Goal: Task Accomplishment & Management: Use online tool/utility

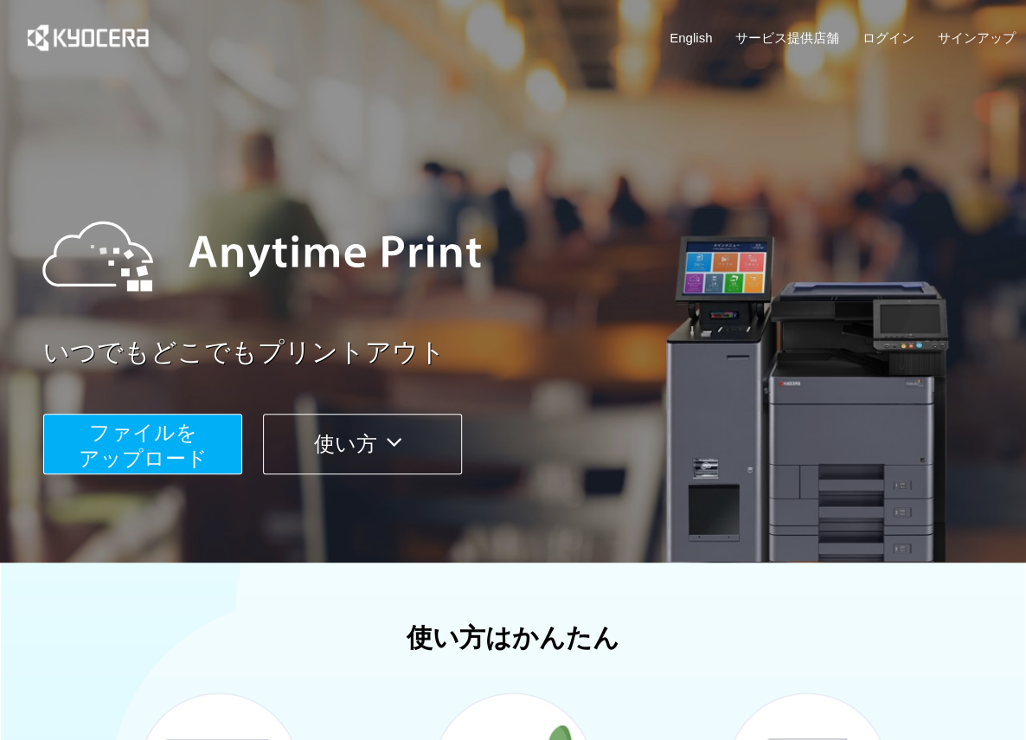
click at [147, 440] on span "ファイルを ​​アップロード" at bounding box center [143, 445] width 129 height 49
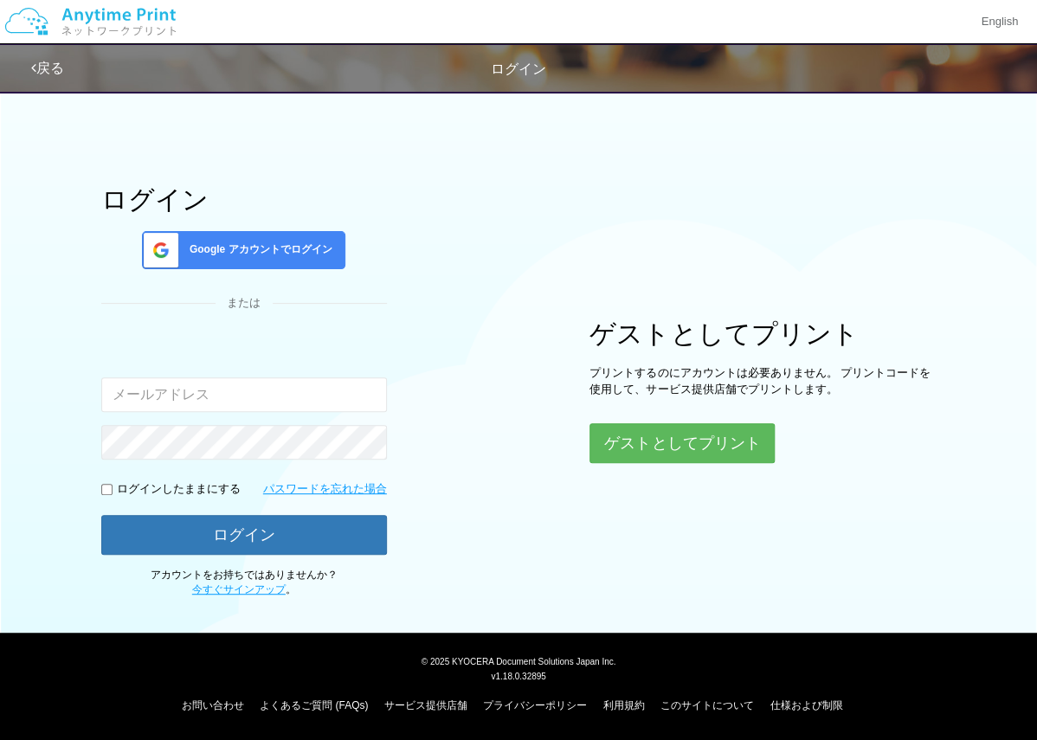
click at [254, 246] on span "Google アカウントでログイン" at bounding box center [258, 249] width 150 height 15
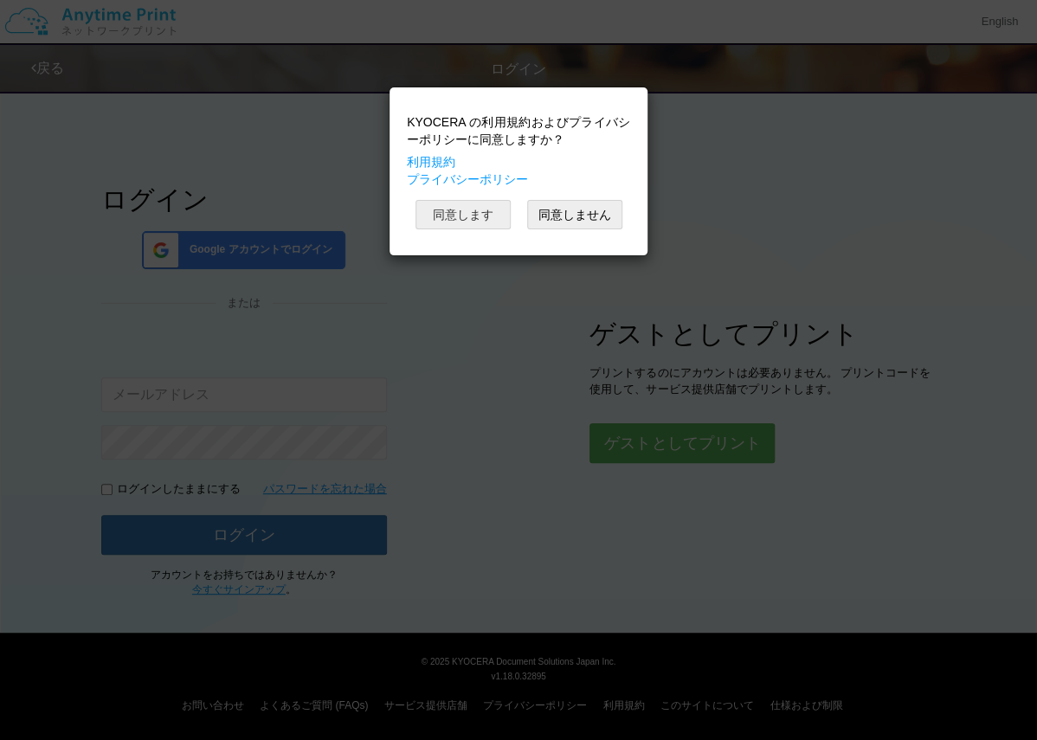
click at [435, 214] on button "同意します" at bounding box center [462, 214] width 95 height 29
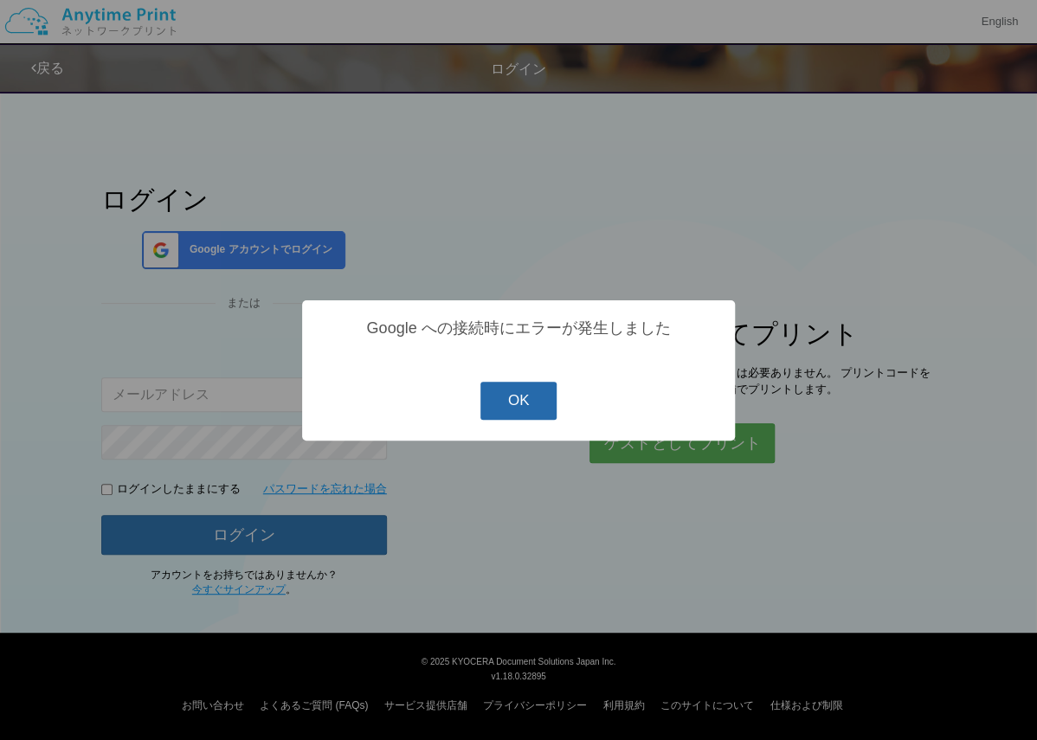
click at [503, 402] on button "OK" at bounding box center [518, 401] width 77 height 38
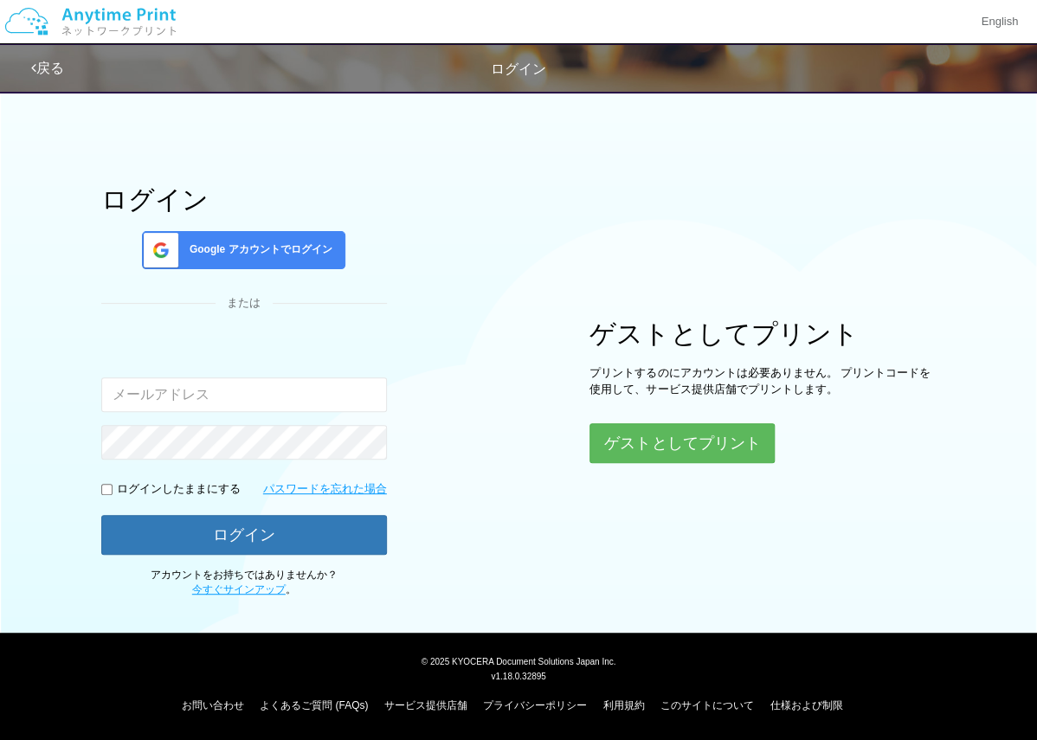
click at [236, 242] on span "Google アカウントでログイン" at bounding box center [258, 249] width 150 height 15
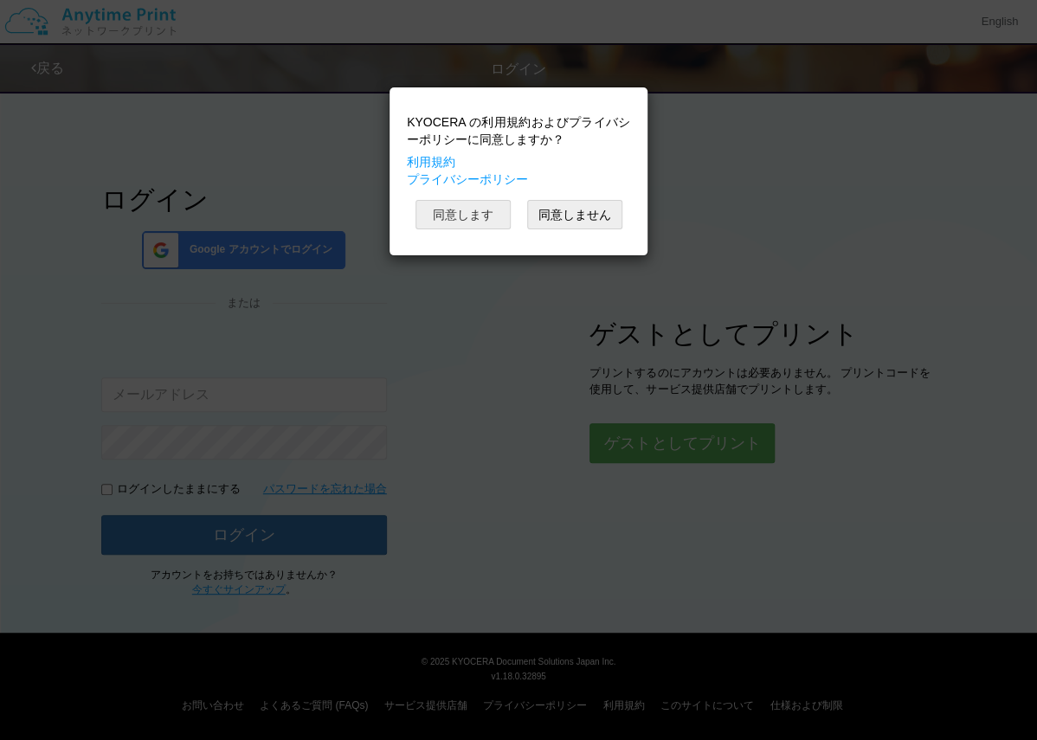
click at [460, 213] on button "同意します" at bounding box center [462, 214] width 95 height 29
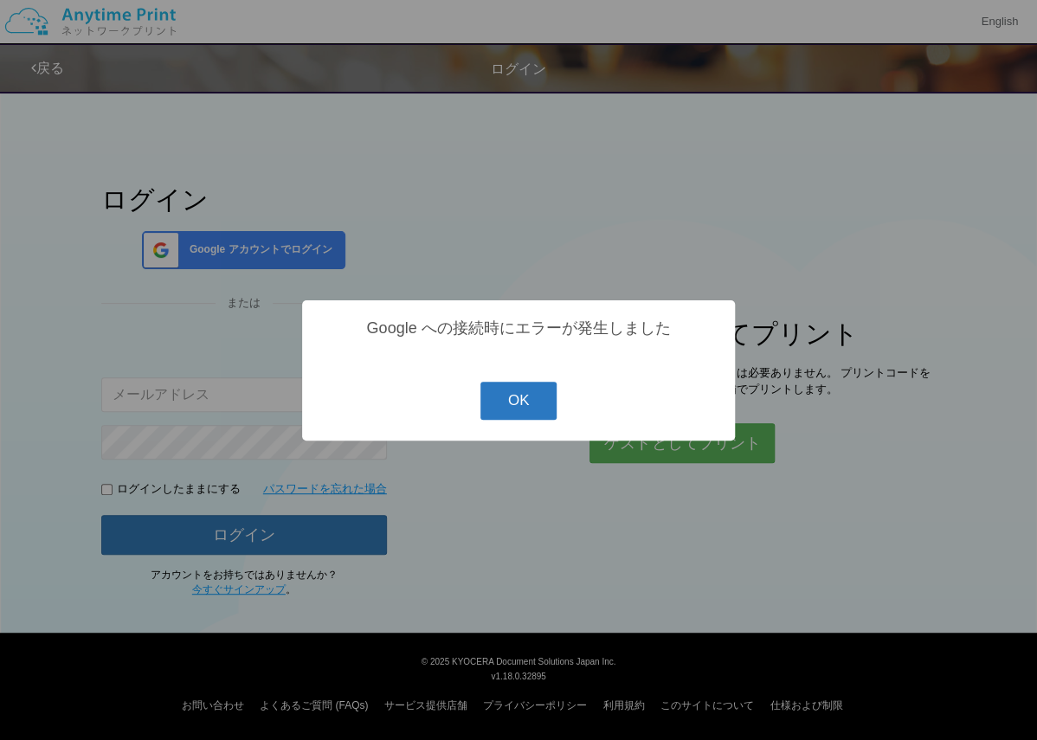
click at [515, 408] on button "OK" at bounding box center [518, 401] width 77 height 38
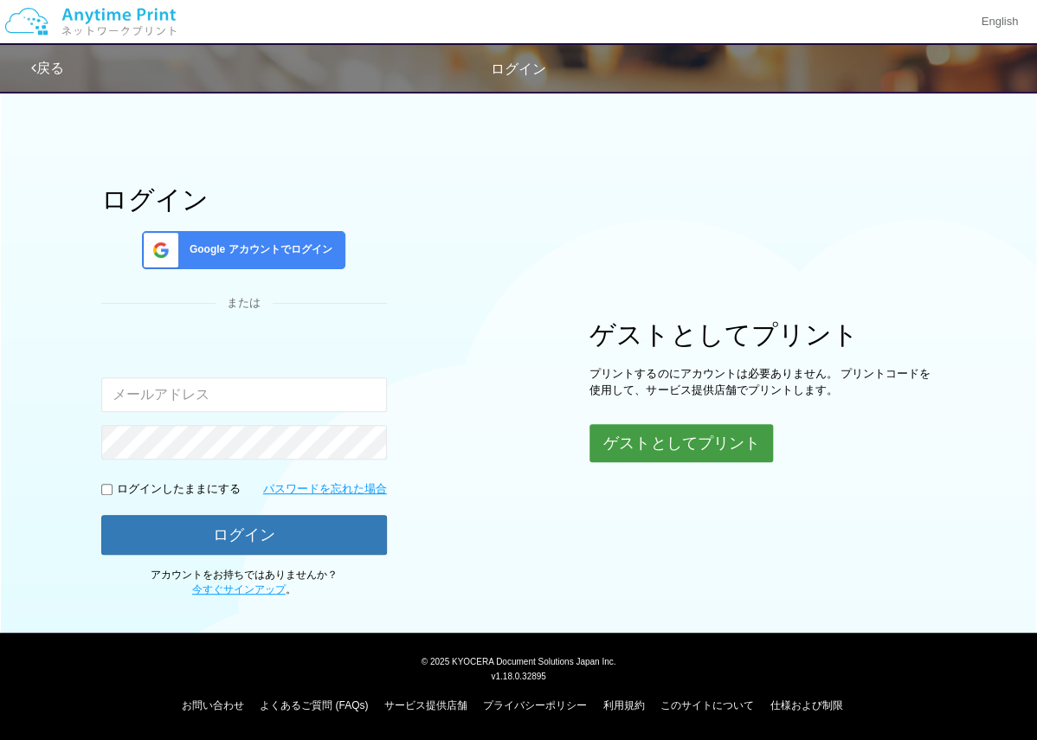
click at [654, 439] on button "ゲストとしてプリント" at bounding box center [680, 443] width 183 height 38
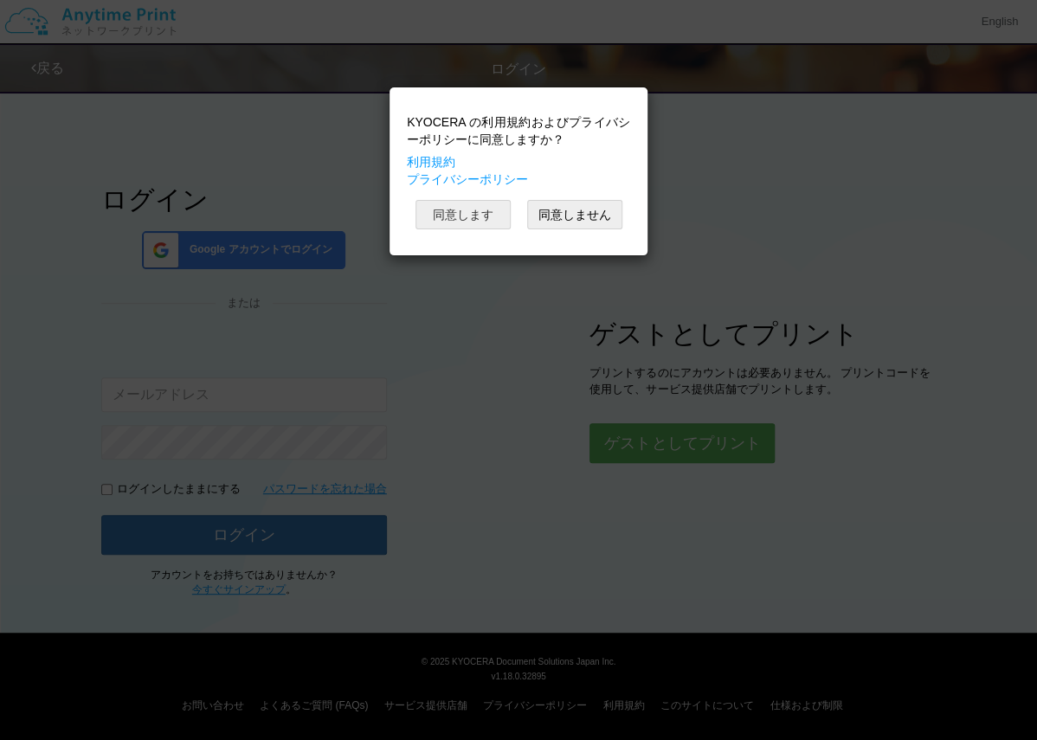
click at [459, 210] on button "同意します" at bounding box center [462, 214] width 95 height 29
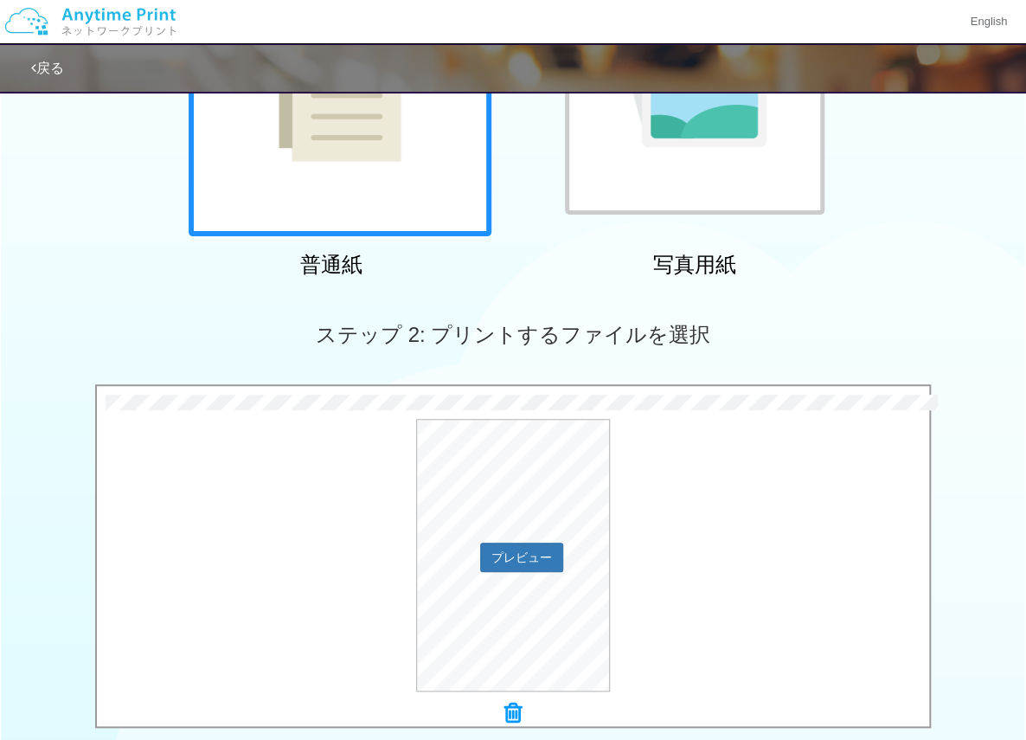
scroll to position [415, 0]
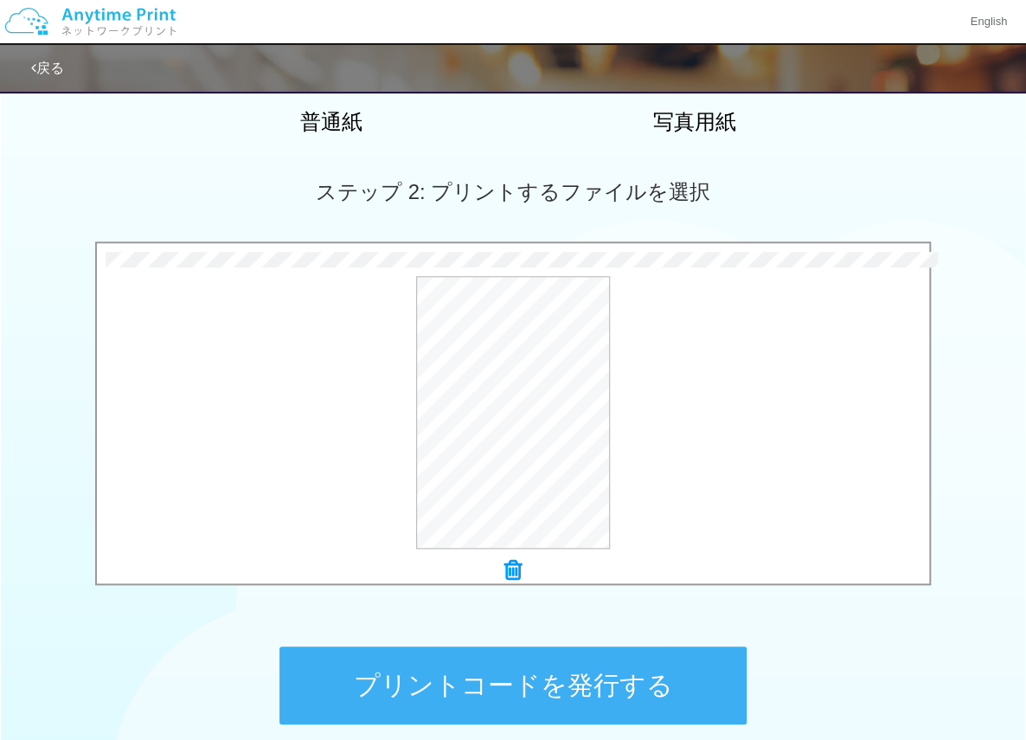
click at [606, 691] on button "プリントコードを発行する" at bounding box center [512, 685] width 467 height 78
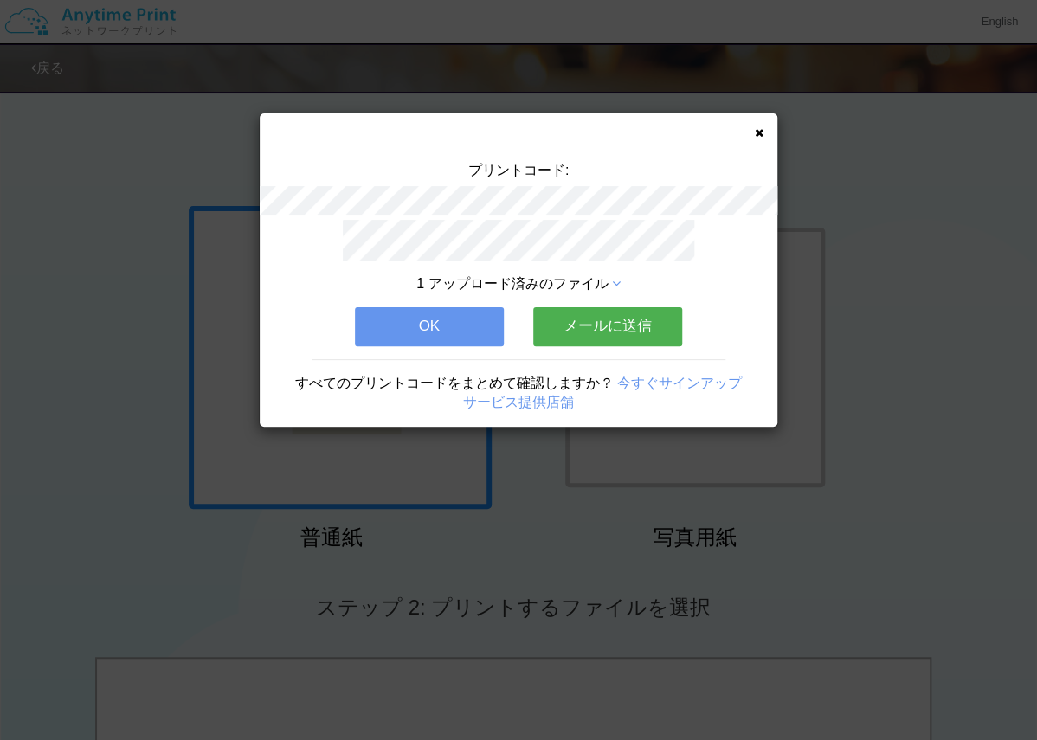
click at [441, 320] on button "OK" at bounding box center [429, 326] width 149 height 38
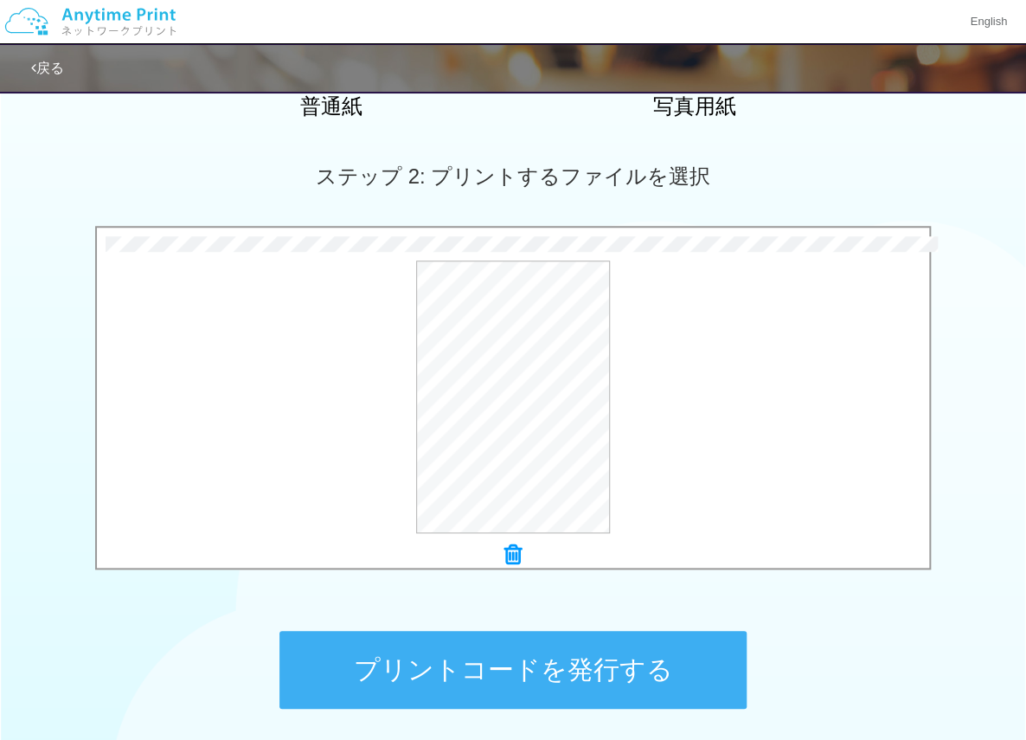
scroll to position [554, 0]
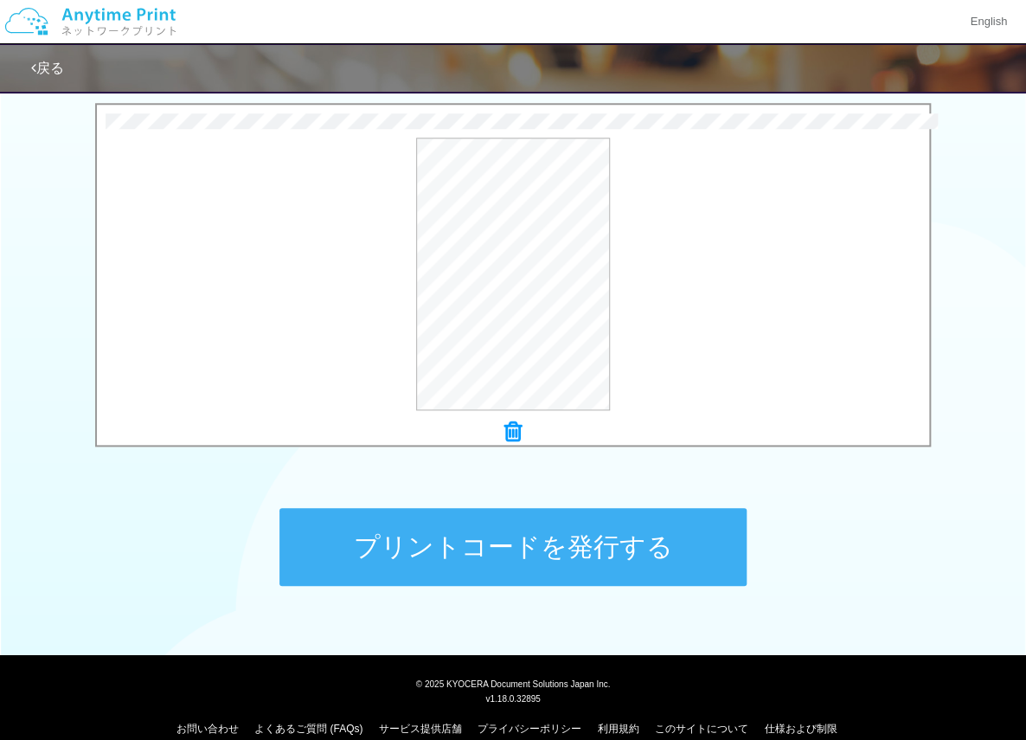
click at [578, 551] on button "プリントコードを発行する" at bounding box center [512, 547] width 467 height 78
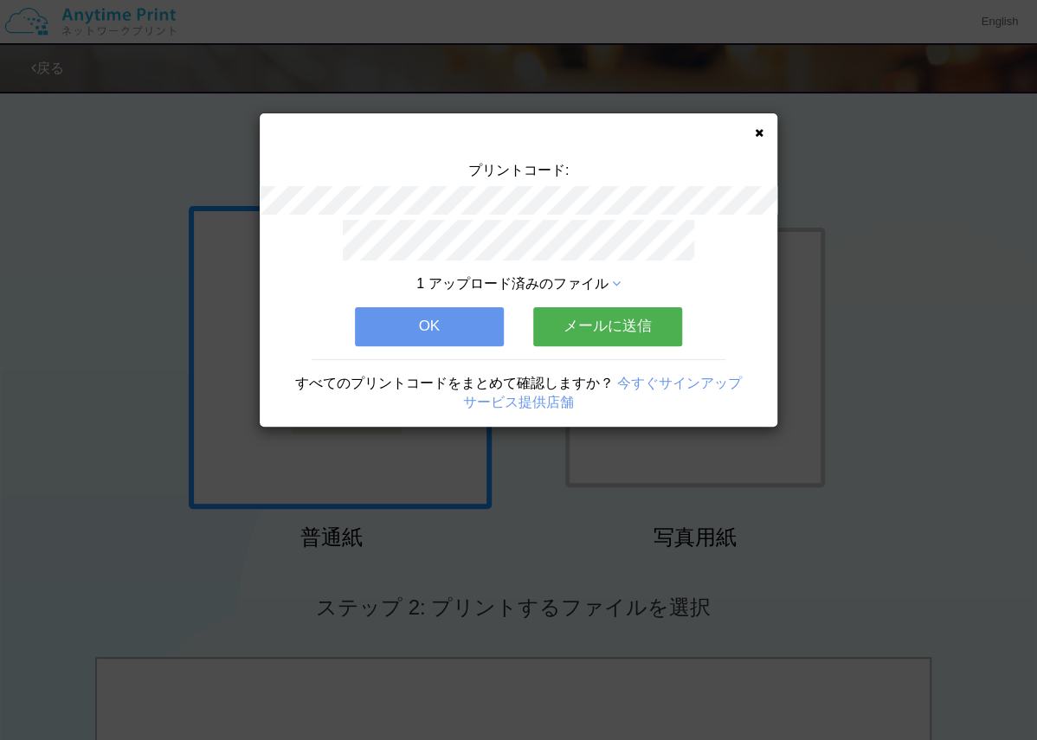
click at [443, 311] on button "OK" at bounding box center [429, 326] width 149 height 38
